Goal: Task Accomplishment & Management: Use online tool/utility

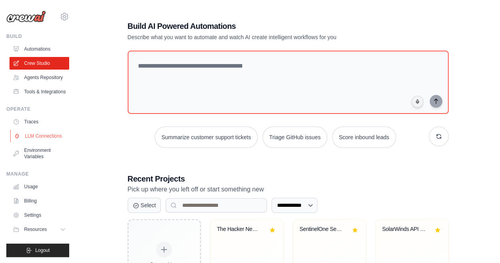
click at [38, 137] on link "LLM Connections" at bounding box center [40, 136] width 60 height 13
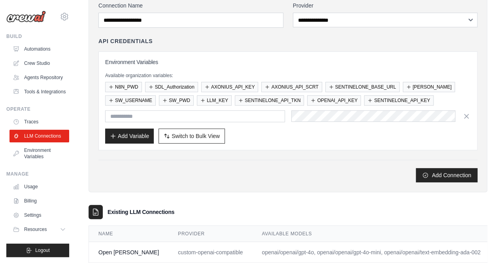
scroll to position [85, 0]
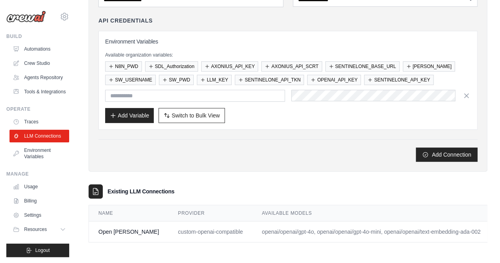
click at [499, 228] on link "Edit" at bounding box center [503, 231] width 9 height 6
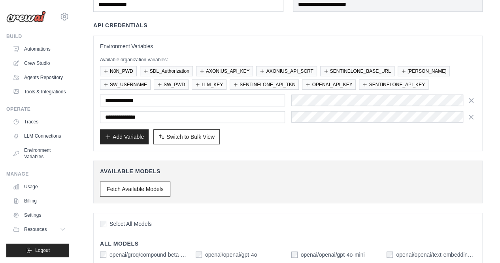
scroll to position [128, 0]
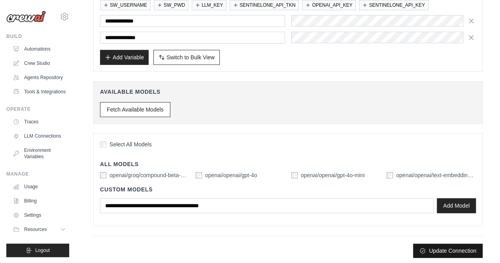
click at [449, 248] on button "Update Connection" at bounding box center [448, 250] width 70 height 14
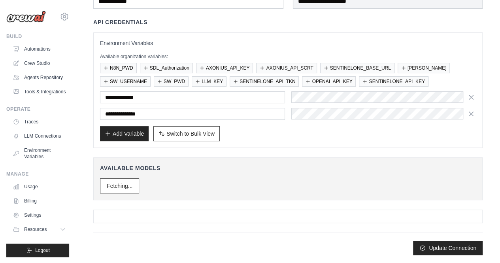
scroll to position [0, 0]
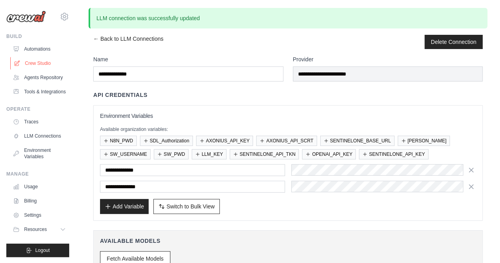
click at [45, 62] on link "Crew Studio" at bounding box center [40, 63] width 60 height 13
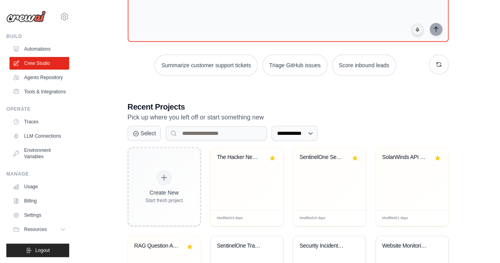
scroll to position [64, 0]
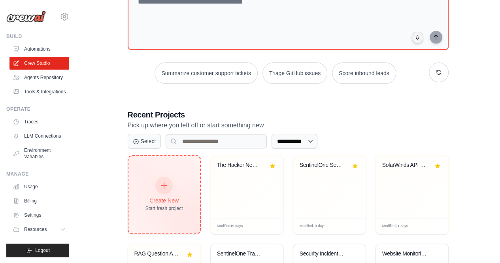
click at [157, 186] on div at bounding box center [163, 185] width 17 height 17
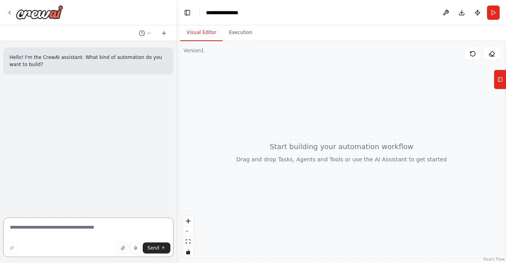
click at [49, 226] on textarea at bounding box center [88, 236] width 170 height 39
type textarea "**********"
click at [124, 229] on textarea "**********" at bounding box center [88, 236] width 170 height 39
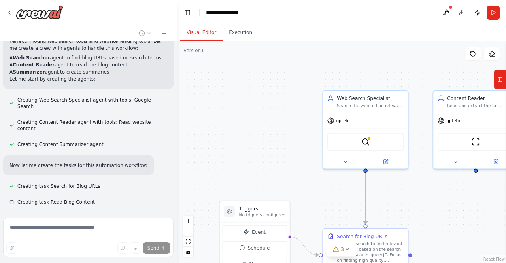
scroll to position [214, 0]
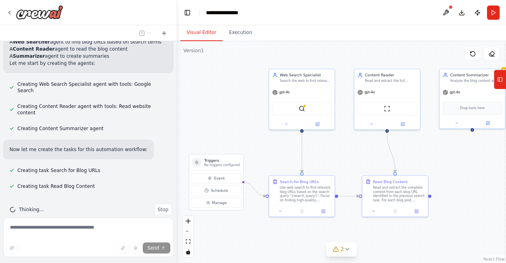
drag, startPoint x: 253, startPoint y: 129, endPoint x: 219, endPoint y: 93, distance: 49.5
click at [219, 93] on div ".deletable-edge-delete-btn { width: 20px; height: 20px; border: 0px solid #ffff…" at bounding box center [341, 152] width 329 height 222
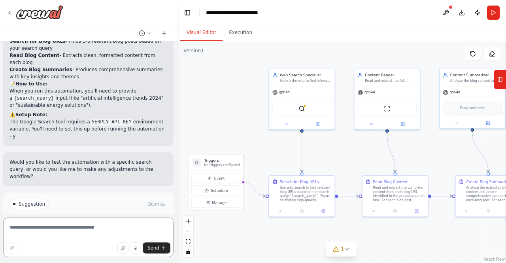
scroll to position [558, 0]
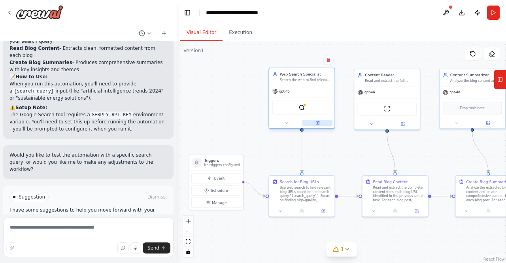
click at [317, 121] on icon at bounding box center [317, 123] width 4 height 4
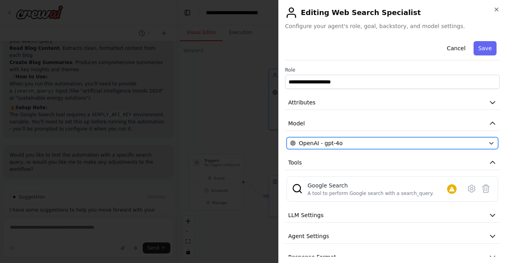
click at [488, 141] on icon "button" at bounding box center [491, 143] width 6 height 6
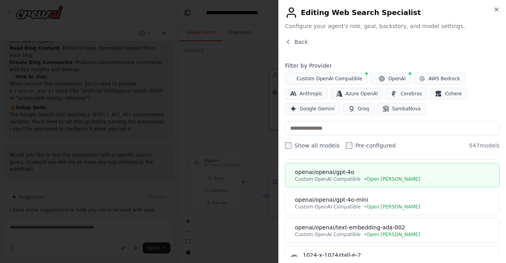
scroll to position [0, 0]
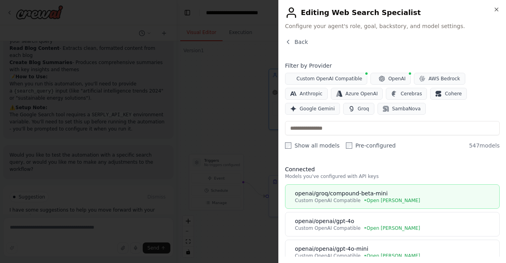
click at [393, 193] on div "openai/groq/compound-beta-mini" at bounding box center [394, 193] width 199 height 8
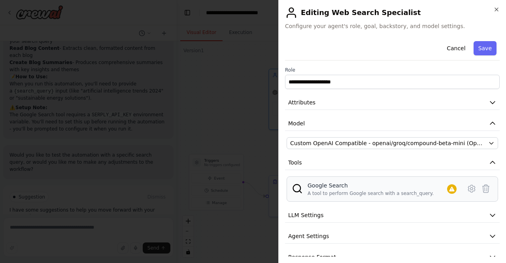
scroll to position [13, 0]
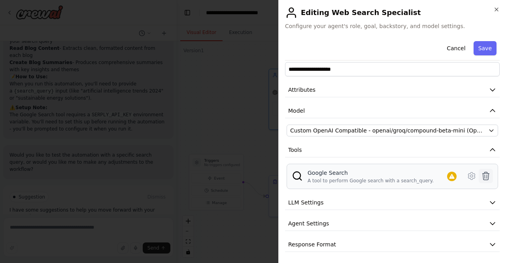
click at [481, 175] on icon at bounding box center [485, 175] width 9 height 9
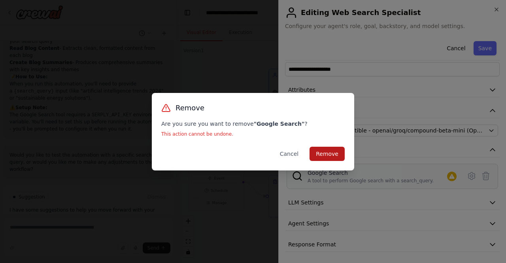
click at [324, 154] on button "Remove" at bounding box center [326, 154] width 35 height 14
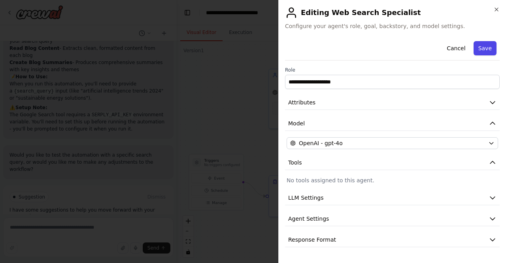
click at [486, 49] on button "Save" at bounding box center [484, 48] width 23 height 14
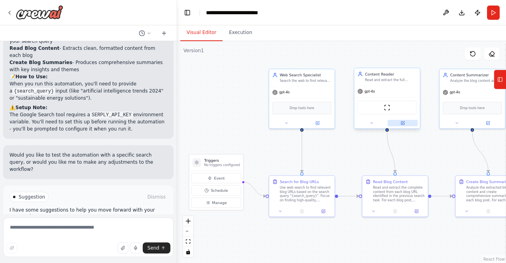
click at [405, 123] on button at bounding box center [402, 123] width 30 height 6
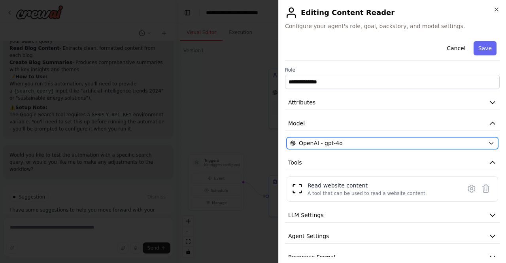
click at [363, 143] on div "OpenAI - gpt-4o" at bounding box center [387, 143] width 195 height 8
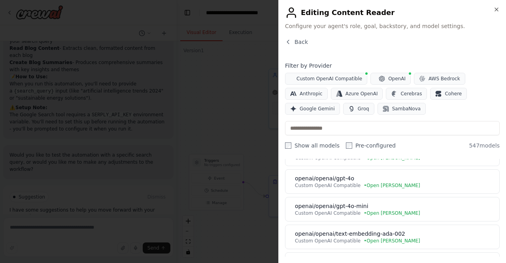
scroll to position [44, 0]
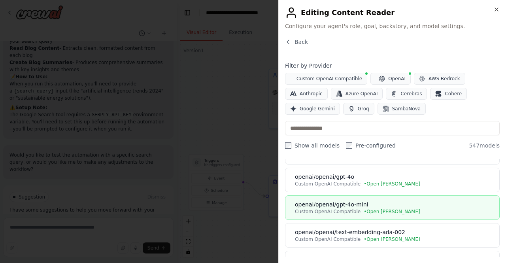
click at [358, 205] on div "openai/openai/gpt-4o-mini" at bounding box center [394, 204] width 199 height 8
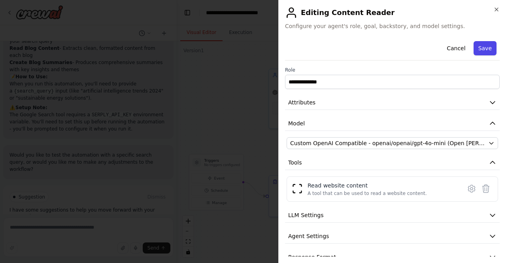
click at [478, 48] on button "Save" at bounding box center [484, 48] width 23 height 14
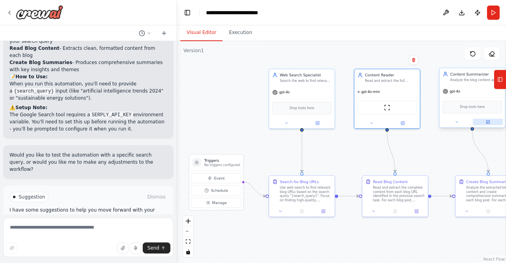
click at [487, 122] on icon at bounding box center [487, 121] width 3 height 3
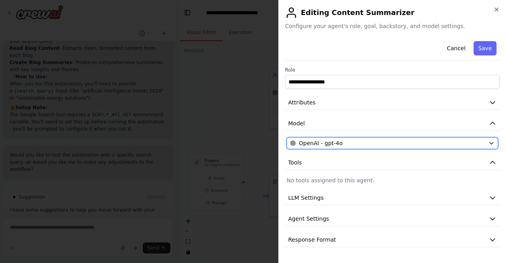
click at [372, 148] on button "OpenAI - gpt-4o" at bounding box center [391, 143] width 211 height 12
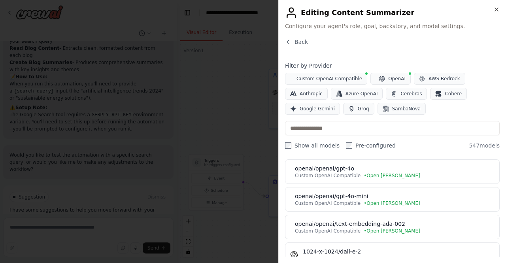
scroll to position [54, 0]
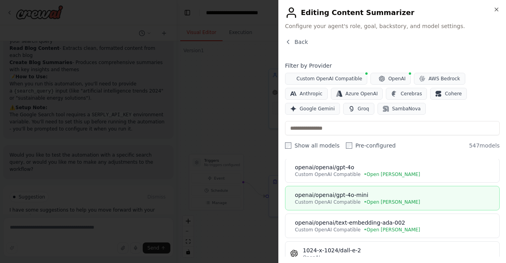
click at [360, 194] on div "openai/openai/gpt-4o-mini" at bounding box center [394, 195] width 199 height 8
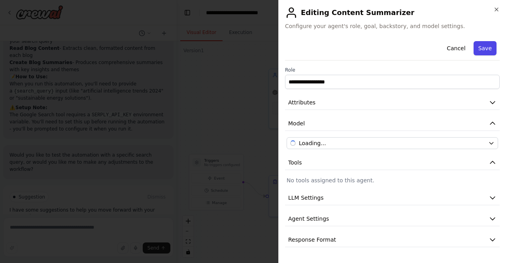
click at [489, 49] on button "Save" at bounding box center [484, 48] width 23 height 14
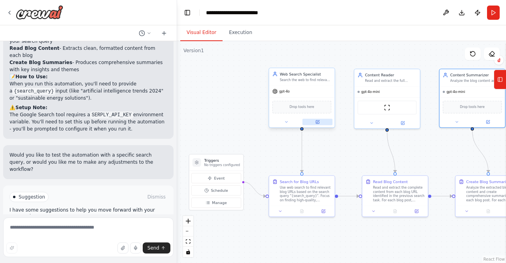
click at [320, 118] on button at bounding box center [317, 121] width 30 height 6
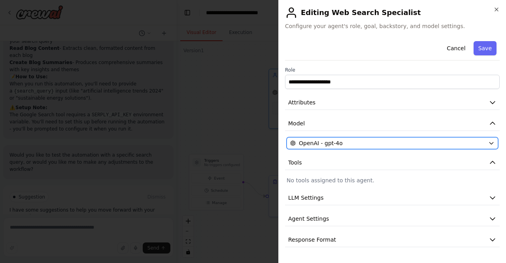
click at [346, 142] on div "OpenAI - gpt-4o" at bounding box center [387, 143] width 195 height 8
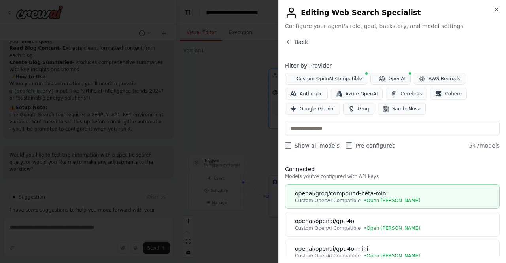
click at [343, 194] on div "openai/groq/compound-beta-mini" at bounding box center [394, 193] width 199 height 8
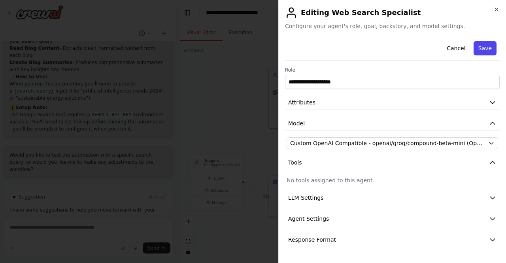
click at [482, 44] on button "Save" at bounding box center [484, 48] width 23 height 14
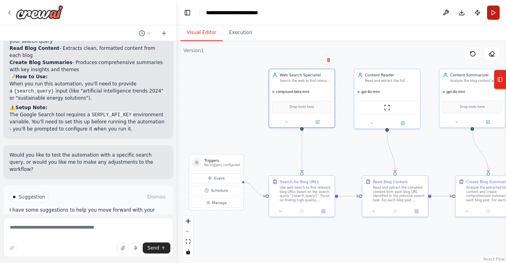
click at [492, 14] on button "Run" at bounding box center [493, 13] width 13 height 14
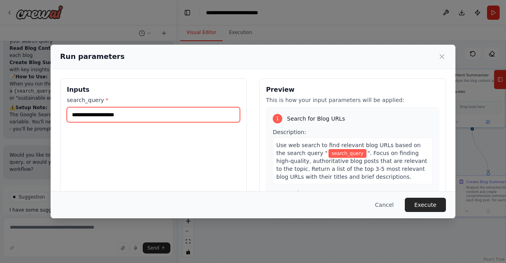
click at [117, 114] on input "search_query *" at bounding box center [153, 114] width 173 height 15
paste input "**********"
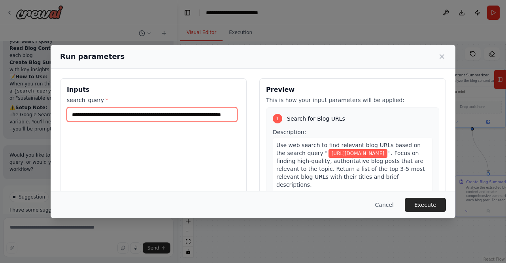
scroll to position [0, 45]
type input "**********"
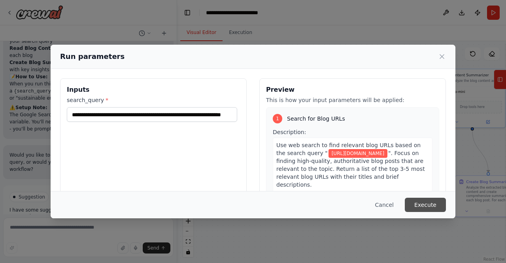
click at [420, 203] on button "Execute" at bounding box center [424, 204] width 41 height 14
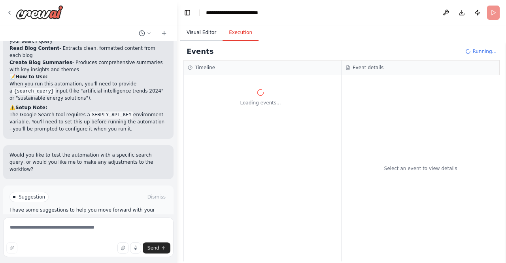
click at [201, 32] on button "Visual Editor" at bounding box center [201, 32] width 42 height 17
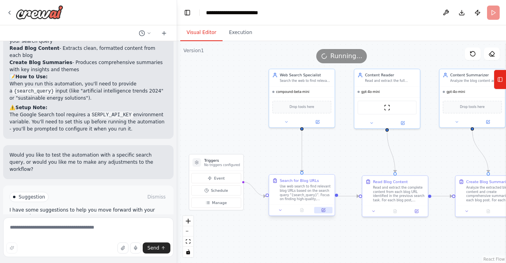
click at [324, 211] on icon at bounding box center [323, 209] width 3 height 3
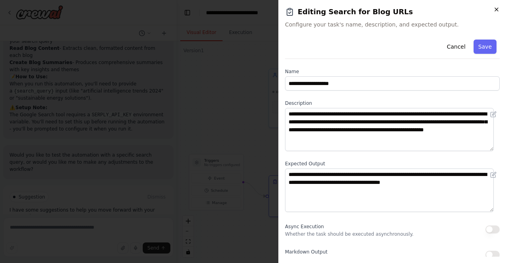
click at [497, 11] on icon "button" at bounding box center [496, 9] width 6 height 6
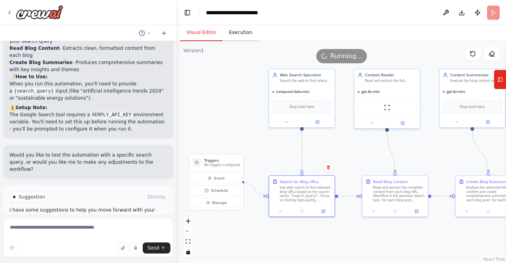
click at [232, 31] on button "Execution" at bounding box center [240, 32] width 36 height 17
click at [201, 30] on button "Visual Editor" at bounding box center [201, 32] width 42 height 17
click at [200, 32] on button "Visual Editor" at bounding box center [201, 32] width 42 height 17
click at [235, 32] on button "Execution" at bounding box center [240, 32] width 36 height 17
click at [200, 31] on button "Visual Editor" at bounding box center [201, 32] width 42 height 17
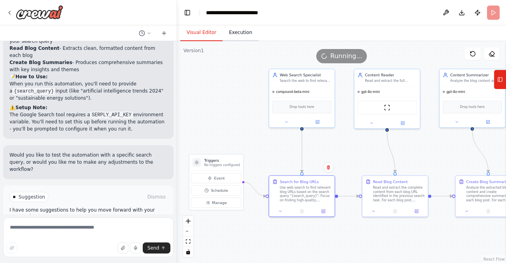
click at [233, 32] on button "Execution" at bounding box center [240, 32] width 36 height 17
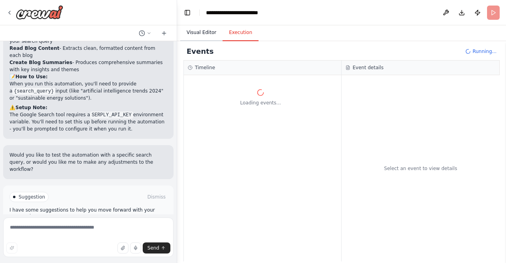
click at [195, 30] on button "Visual Editor" at bounding box center [201, 32] width 42 height 17
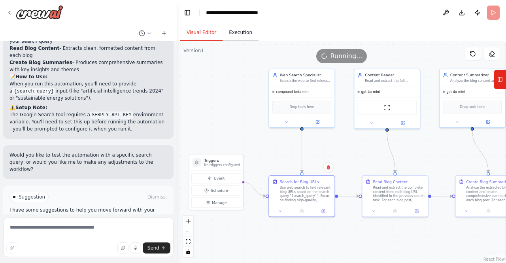
click at [232, 28] on button "Execution" at bounding box center [240, 32] width 36 height 17
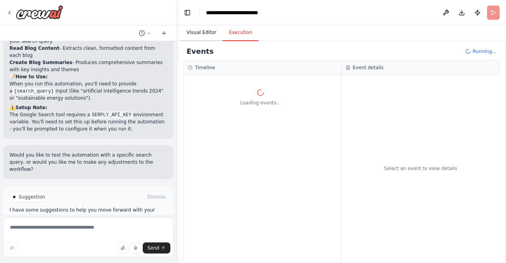
click at [196, 32] on button "Visual Editor" at bounding box center [201, 32] width 42 height 17
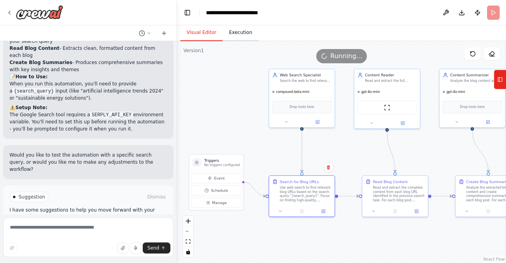
click at [239, 38] on button "Execution" at bounding box center [240, 32] width 36 height 17
click at [204, 35] on button "Visual Editor" at bounding box center [201, 32] width 42 height 17
click at [239, 35] on button "Execution" at bounding box center [240, 32] width 36 height 17
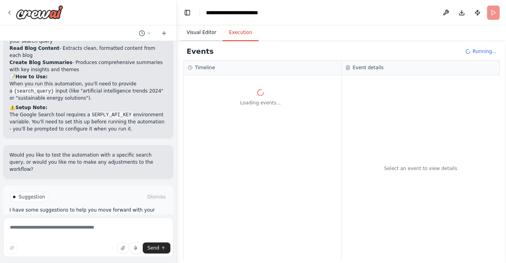
click at [202, 34] on button "Visual Editor" at bounding box center [201, 32] width 42 height 17
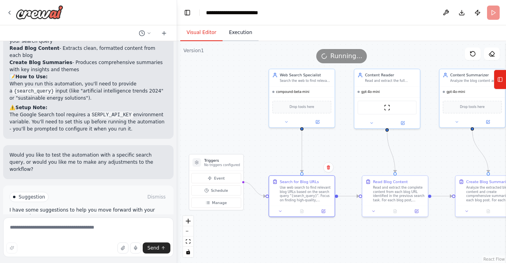
click at [235, 35] on button "Execution" at bounding box center [240, 32] width 36 height 17
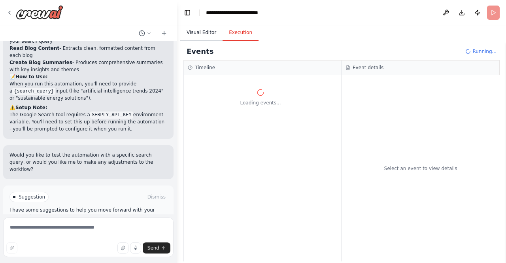
click at [197, 26] on button "Visual Editor" at bounding box center [201, 32] width 42 height 17
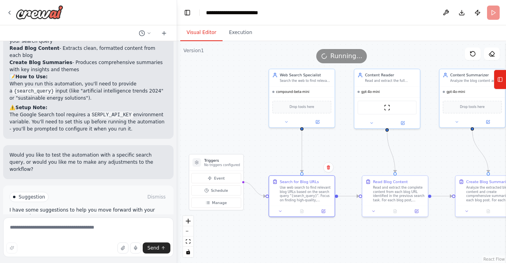
click at [88, 227] on span "Help fix error" at bounding box center [91, 230] width 31 height 6
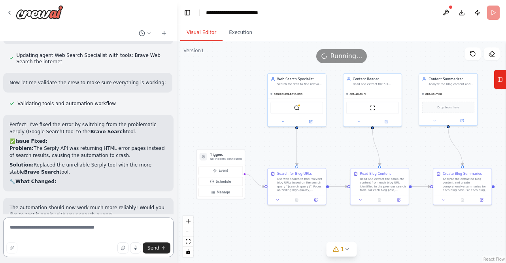
scroll to position [824, 0]
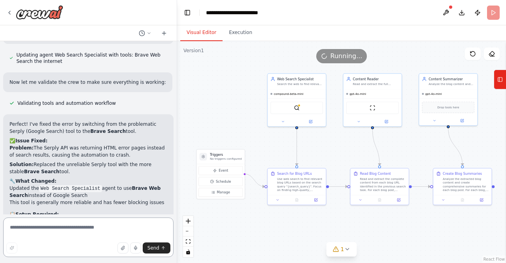
click at [51, 233] on textarea at bounding box center [88, 236] width 170 height 39
click at [88, 228] on textarea "**********" at bounding box center [88, 236] width 170 height 39
click at [151, 226] on textarea "**********" at bounding box center [88, 236] width 170 height 39
click at [152, 229] on textarea "**********" at bounding box center [88, 236] width 170 height 39
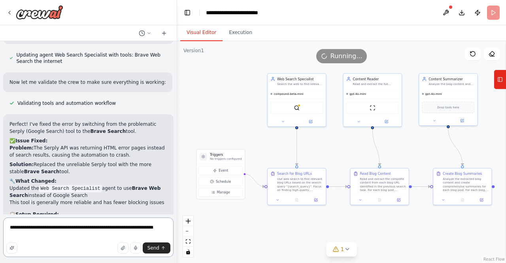
click at [162, 229] on textarea "**********" at bounding box center [88, 236] width 170 height 39
type textarea "**********"
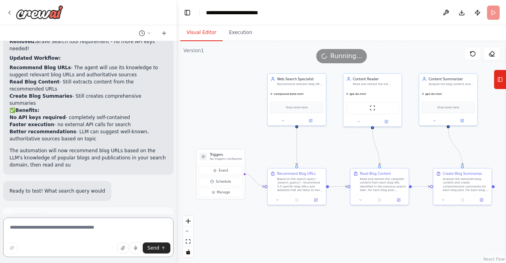
scroll to position [1288, 0]
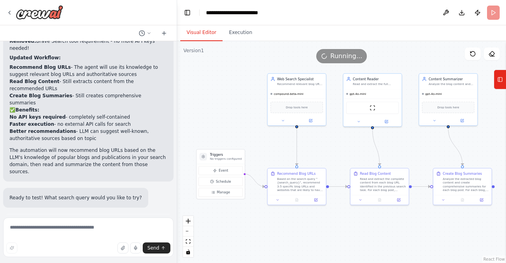
click at [50, 194] on p "Ready to test! What search query would you like to try?" at bounding box center [75, 197] width 132 height 7
click at [73, 256] on span "Run Automation" at bounding box center [92, 259] width 38 height 6
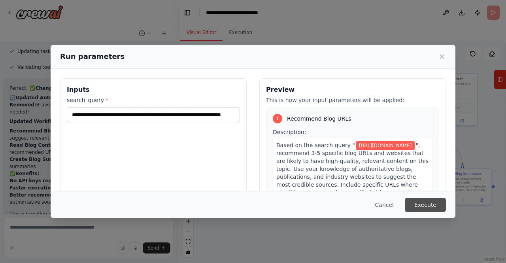
click at [428, 204] on button "Execute" at bounding box center [424, 204] width 41 height 14
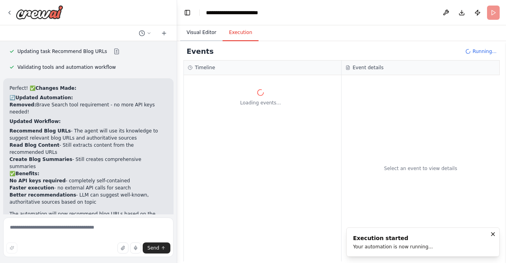
click at [206, 34] on button "Visual Editor" at bounding box center [201, 32] width 42 height 17
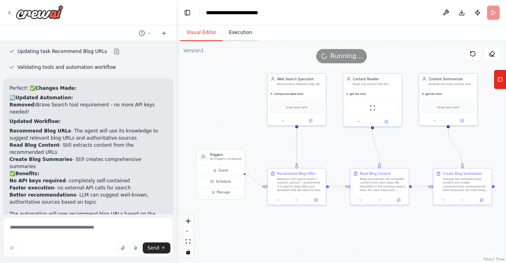
click at [235, 34] on button "Execution" at bounding box center [240, 32] width 36 height 17
click at [204, 33] on button "Visual Editor" at bounding box center [201, 32] width 42 height 17
click at [222, 190] on span "Manage" at bounding box center [223, 192] width 13 height 5
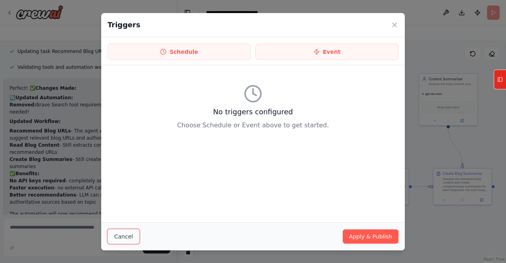
click at [122, 233] on button "Cancel" at bounding box center [123, 236] width 32 height 15
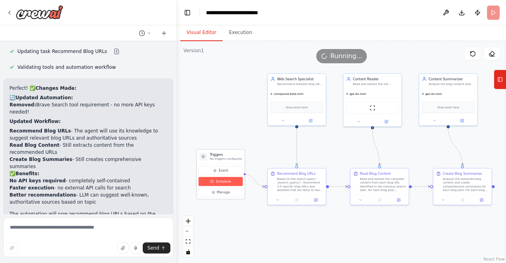
click at [224, 181] on span "Schedule" at bounding box center [223, 181] width 15 height 5
select select "******"
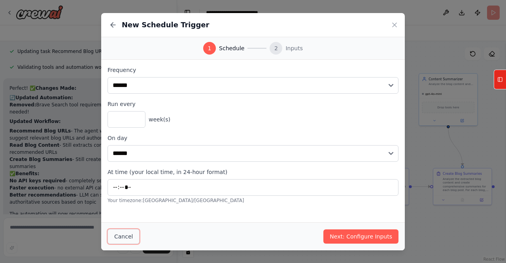
click at [125, 231] on button "Cancel" at bounding box center [123, 236] width 32 height 15
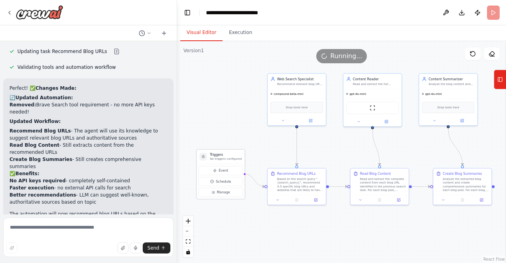
click at [221, 175] on div "Event Schedule Manage" at bounding box center [220, 181] width 44 height 31
click at [221, 171] on span "Event" at bounding box center [222, 170] width 9 height 5
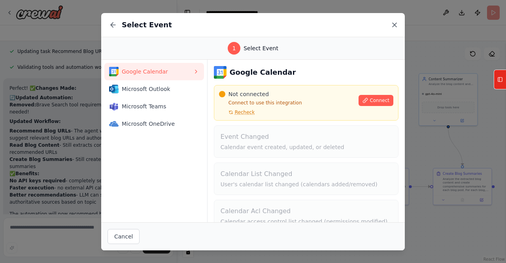
click at [394, 25] on icon at bounding box center [394, 25] width 4 height 4
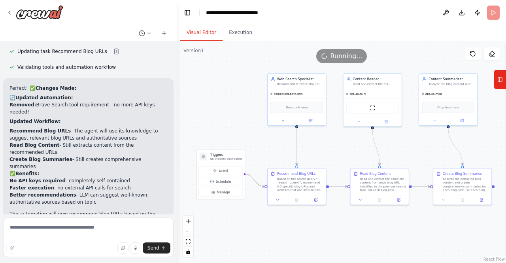
click at [254, 179] on icon "Edge from triggers to a6beff9a-2c4d-453b-aaba-01ae5ddbf413" at bounding box center [254, 180] width 20 height 13
click at [250, 176] on icon "Edge from triggers to a6beff9a-2c4d-453b-aaba-01ae5ddbf413" at bounding box center [254, 180] width 20 height 13
click at [348, 56] on span "Running..." at bounding box center [346, 55] width 32 height 9
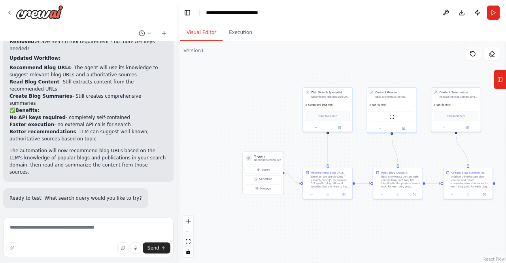
scroll to position [1288, 0]
click at [268, 190] on button "Manage" at bounding box center [263, 188] width 38 height 8
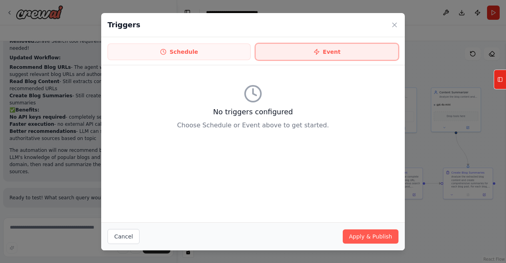
click at [322, 50] on button "Event" at bounding box center [326, 51] width 143 height 17
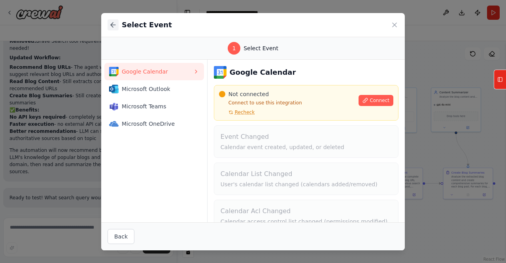
click at [114, 25] on icon at bounding box center [113, 25] width 5 height 0
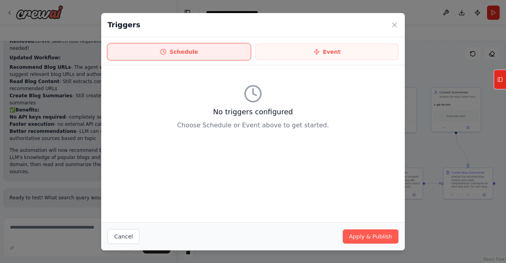
click at [193, 53] on button "Schedule" at bounding box center [178, 51] width 143 height 17
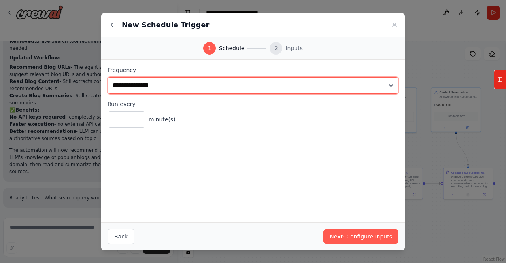
click at [188, 87] on select "**********" at bounding box center [252, 85] width 291 height 17
click at [188, 88] on select "**********" at bounding box center [252, 85] width 291 height 17
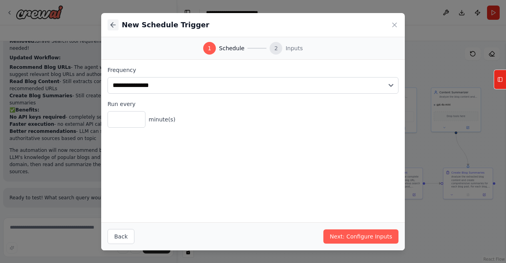
click at [113, 23] on icon at bounding box center [113, 25] width 8 height 8
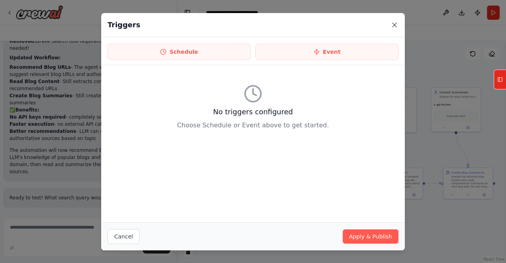
click at [396, 23] on icon at bounding box center [394, 25] width 4 height 4
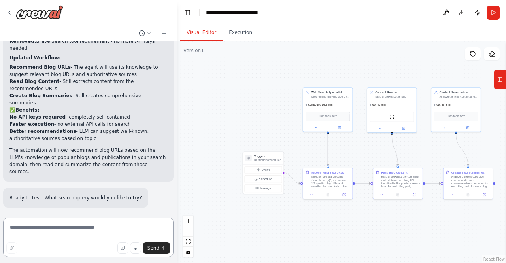
click at [58, 225] on textarea at bounding box center [88, 236] width 170 height 39
type textarea "**********"
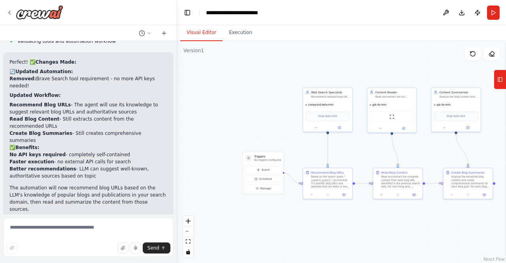
scroll to position [1294, 0]
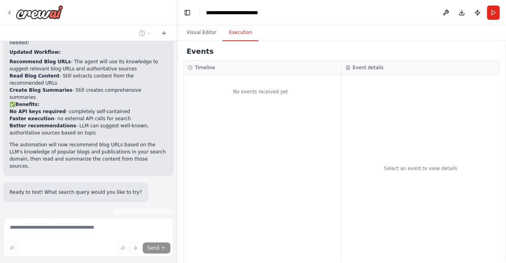
click at [228, 34] on button "Execution" at bounding box center [240, 32] width 36 height 17
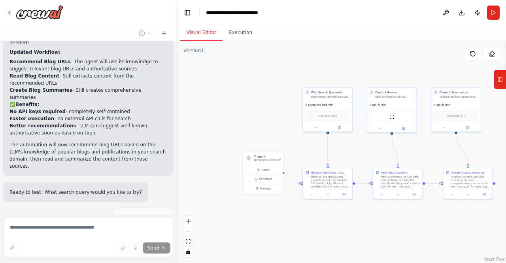
click at [208, 38] on button "Visual Editor" at bounding box center [201, 32] width 42 height 17
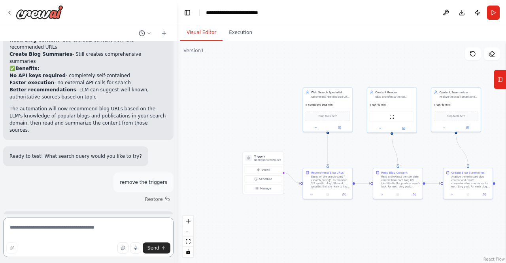
scroll to position [1337, 0]
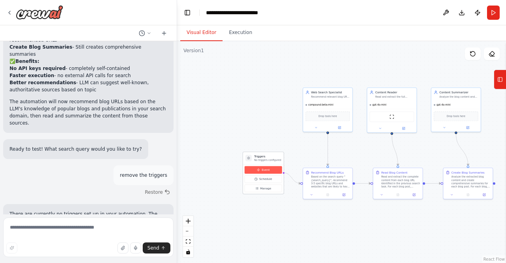
click at [266, 168] on span "Event" at bounding box center [265, 170] width 8 height 4
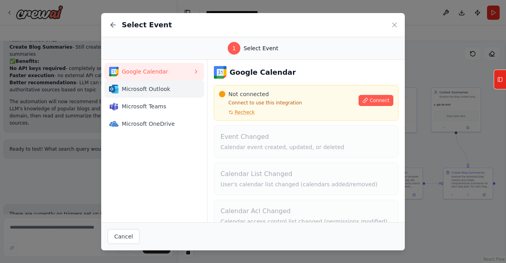
click at [145, 88] on span "Microsoft Outlook" at bounding box center [157, 89] width 71 height 8
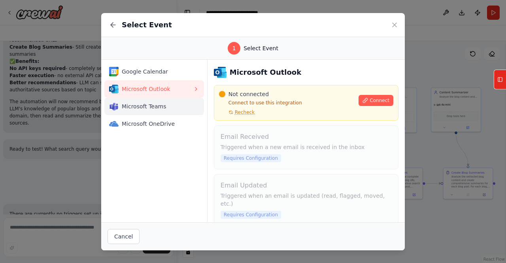
click at [149, 102] on span "Microsoft Teams" at bounding box center [157, 106] width 71 height 8
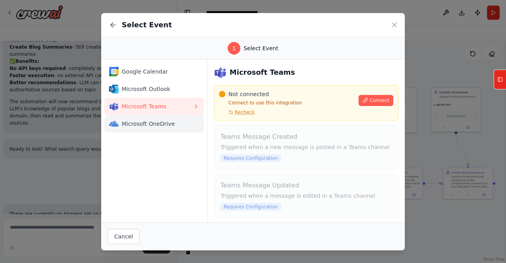
click at [147, 122] on span "Microsoft OneDrive" at bounding box center [157, 124] width 71 height 8
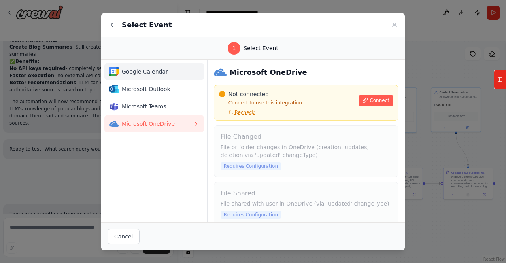
click at [145, 72] on span "Google Calendar" at bounding box center [157, 72] width 71 height 8
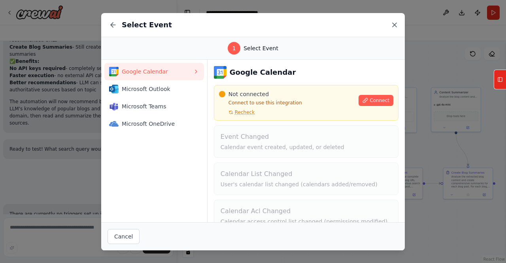
click at [395, 26] on icon at bounding box center [394, 25] width 4 height 4
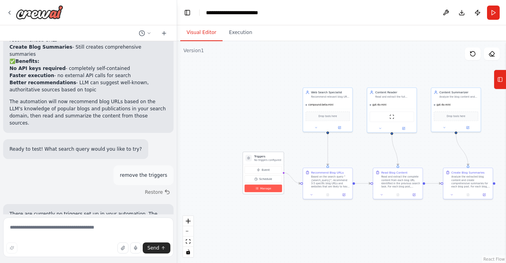
click at [262, 189] on span "Manage" at bounding box center [265, 188] width 11 height 4
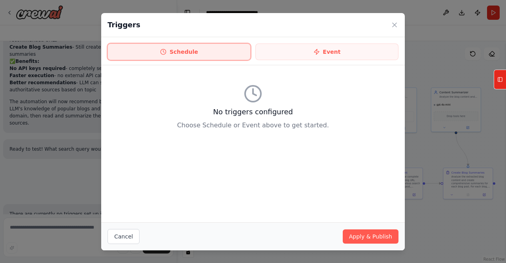
click at [223, 53] on button "Schedule" at bounding box center [178, 51] width 143 height 17
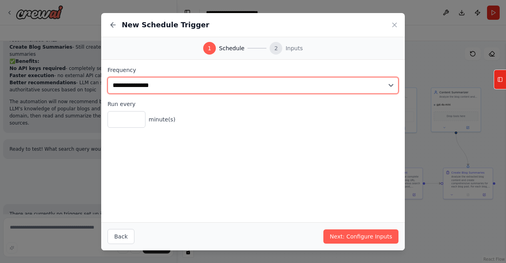
click at [200, 85] on select "**********" at bounding box center [252, 85] width 291 height 17
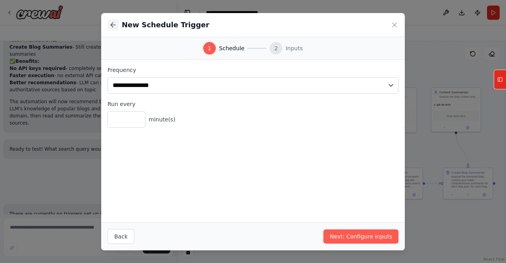
click at [112, 25] on icon at bounding box center [113, 25] width 5 height 0
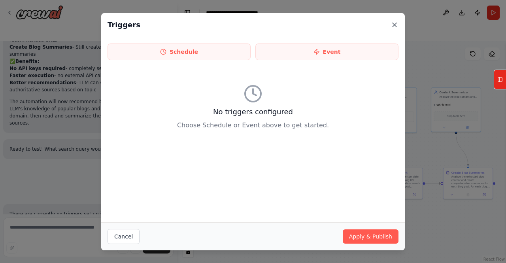
click at [395, 24] on icon at bounding box center [394, 25] width 4 height 4
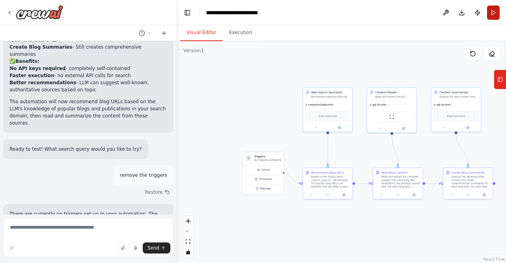
click at [494, 15] on button "Run" at bounding box center [493, 13] width 13 height 14
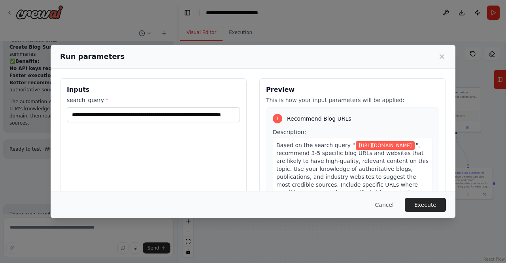
click at [309, 85] on body "Hello! I'm the CrewAI assistant. What kind of automation do you want to build? …" at bounding box center [253, 131] width 506 height 263
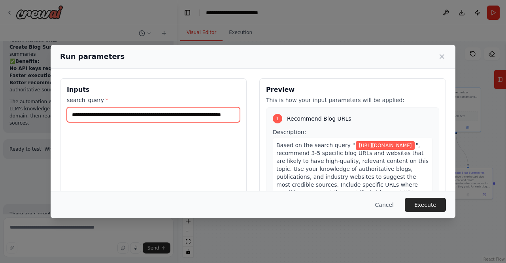
click at [71, 112] on input "**********" at bounding box center [153, 114] width 173 height 15
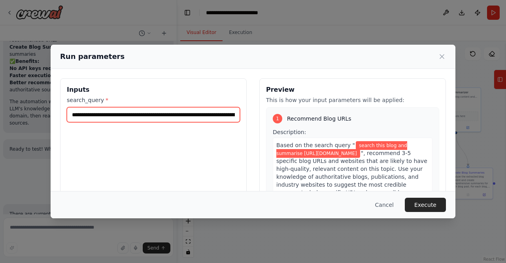
type input "**********"
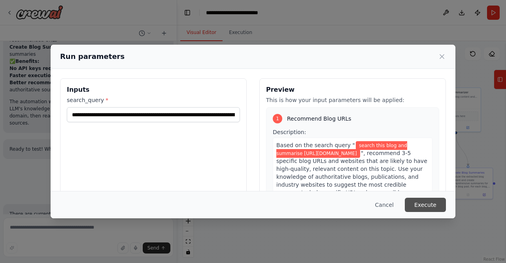
click at [429, 205] on button "Execute" at bounding box center [424, 204] width 41 height 14
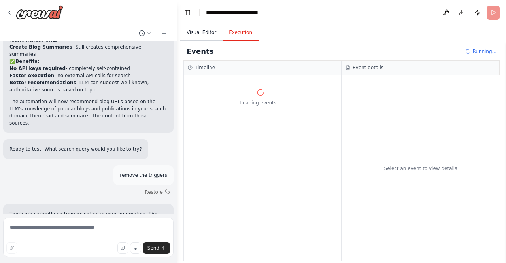
click at [200, 33] on button "Visual Editor" at bounding box center [201, 32] width 42 height 17
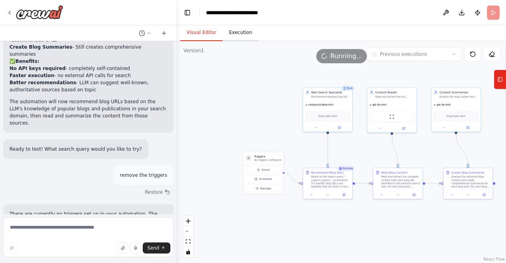
click at [237, 33] on button "Execution" at bounding box center [240, 32] width 36 height 17
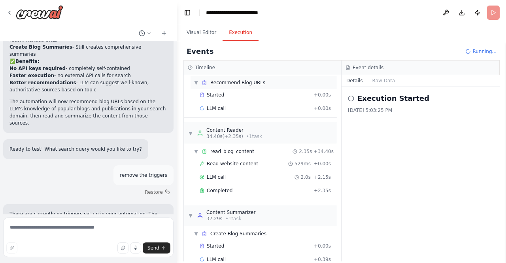
scroll to position [38, 0]
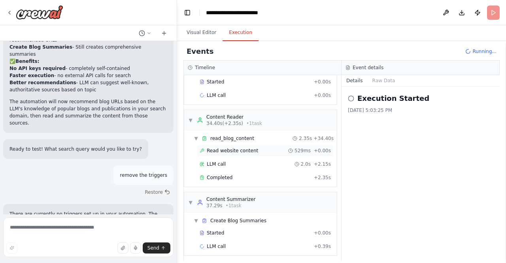
click at [233, 150] on span "Read website content" at bounding box center [232, 150] width 51 height 6
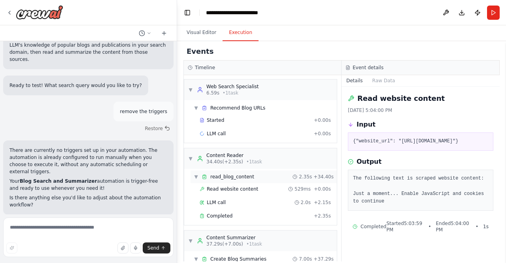
scroll to position [51, 0]
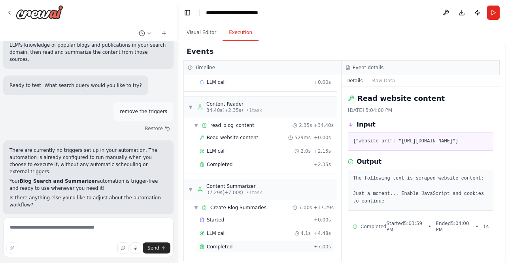
click at [216, 245] on span "Completed" at bounding box center [220, 246] width 26 height 6
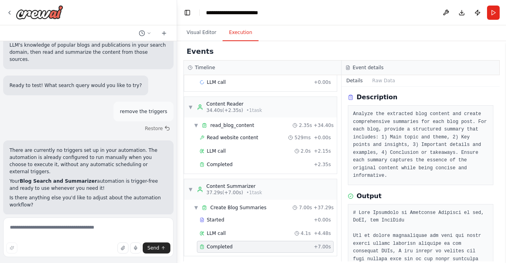
scroll to position [0, 0]
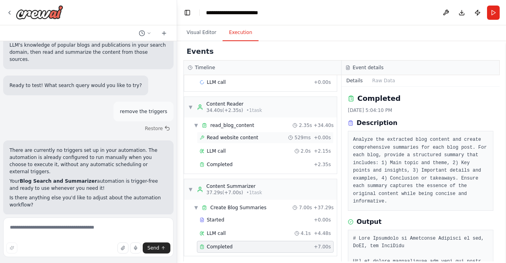
click at [234, 138] on span "Read website content" at bounding box center [232, 137] width 51 height 6
